Goal: Go to known website: Access a specific website the user already knows

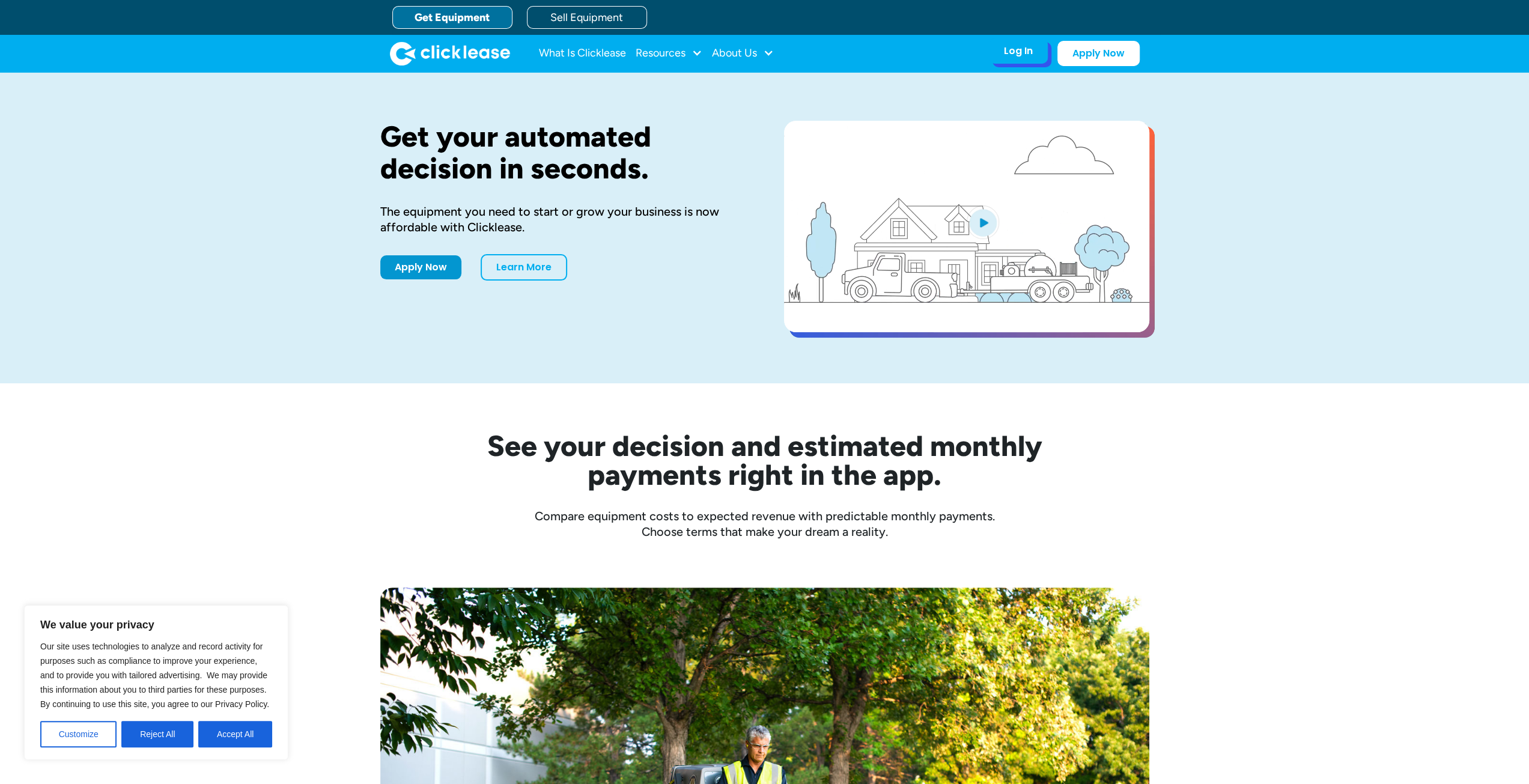
click at [1030, 53] on div "Log In" at bounding box center [1018, 51] width 29 height 12
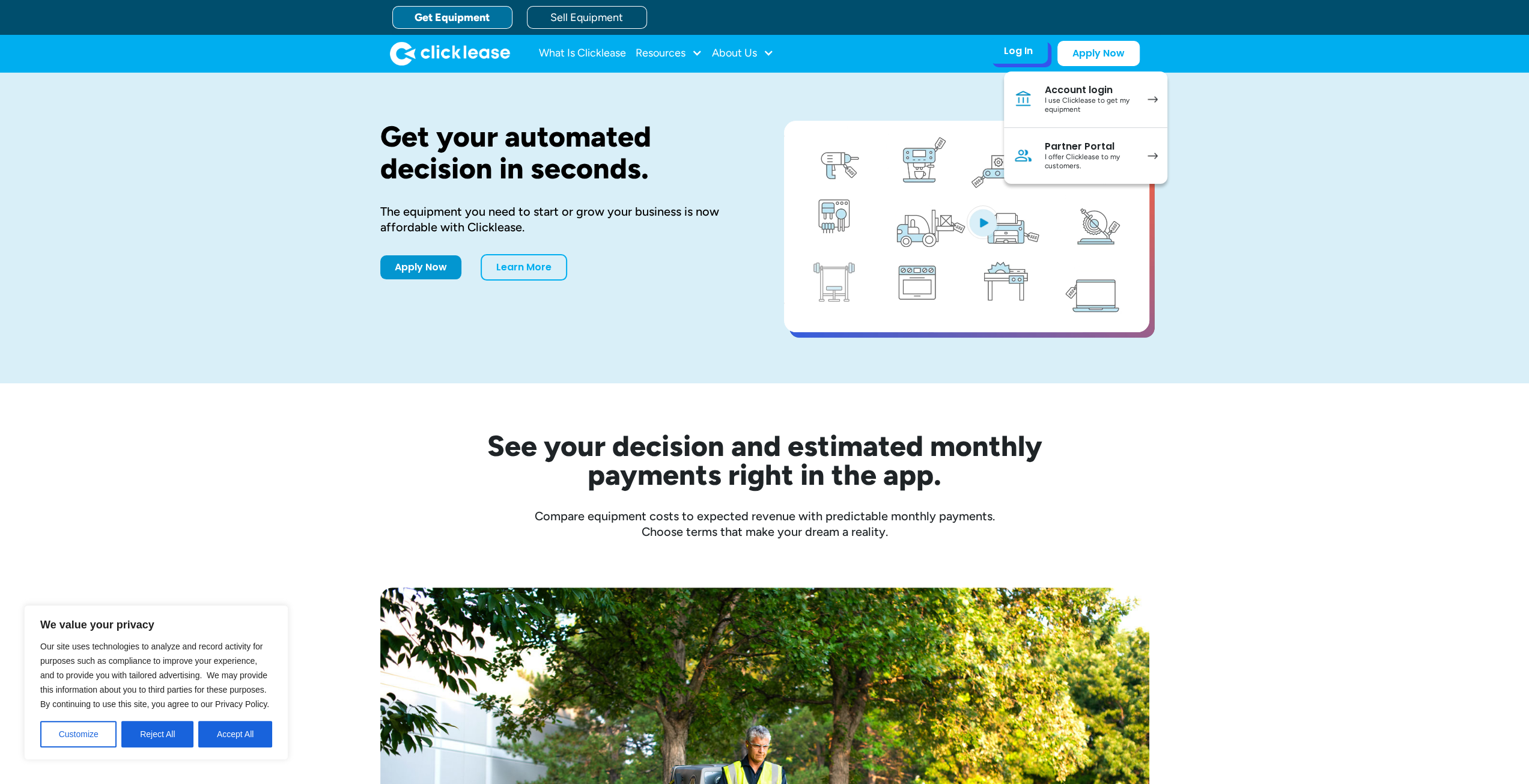
click at [1115, 106] on div "I use Clicklease to get my equipment" at bounding box center [1091, 105] width 91 height 19
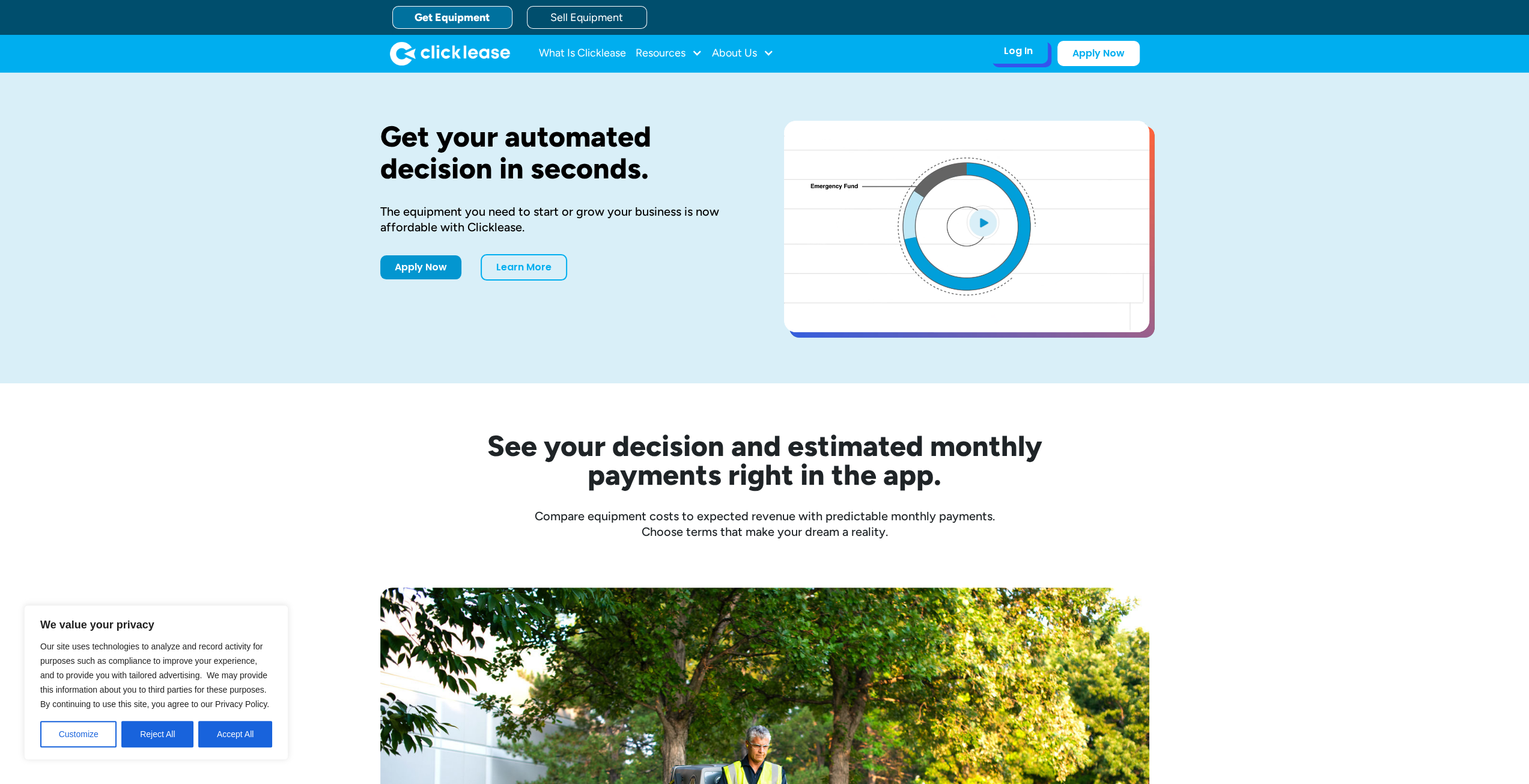
click at [1030, 56] on div "Log In" at bounding box center [1018, 51] width 29 height 12
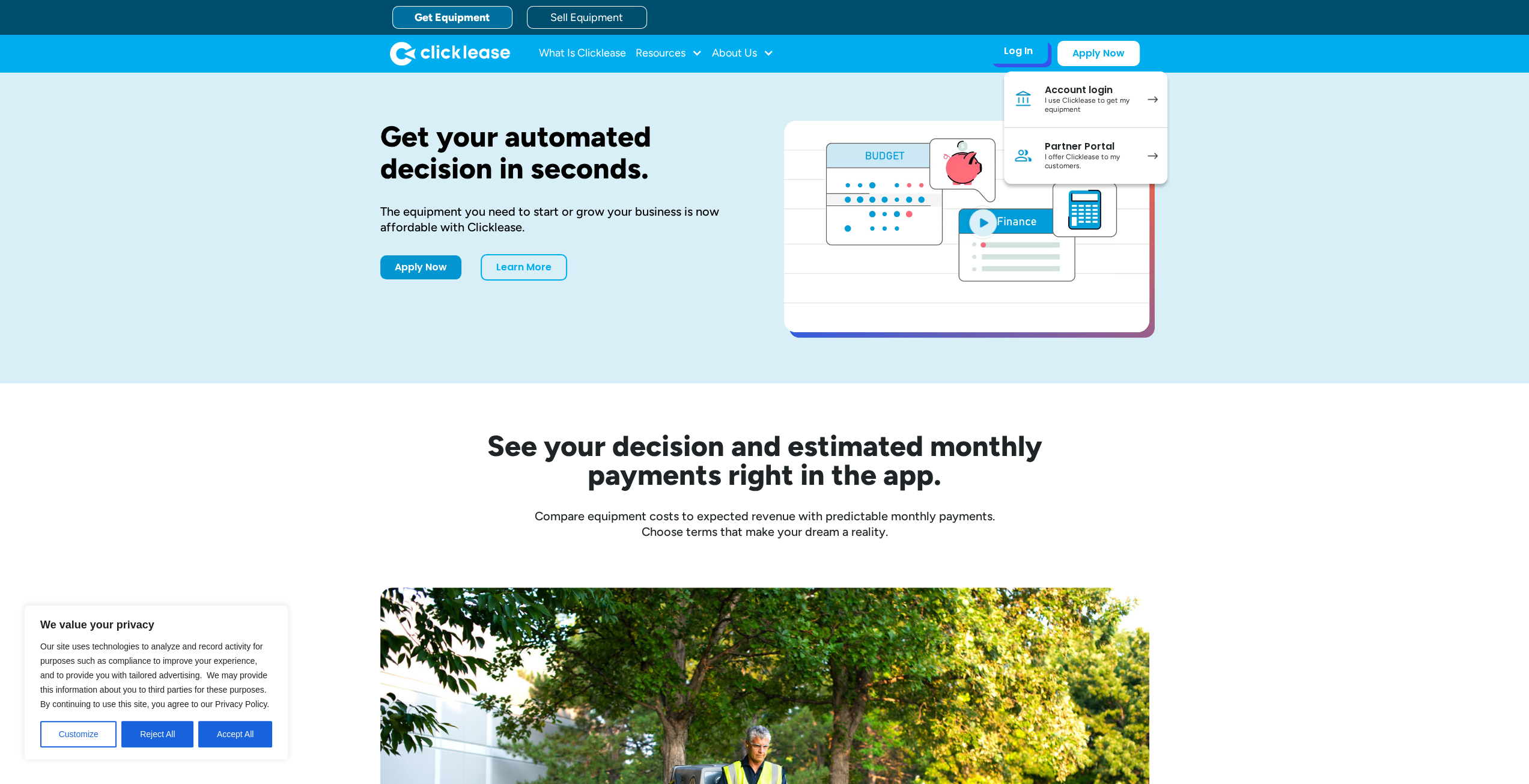
click at [1096, 152] on div "I offer Clicklease to my customers." at bounding box center [1091, 161] width 91 height 19
